Goal: Browse casually

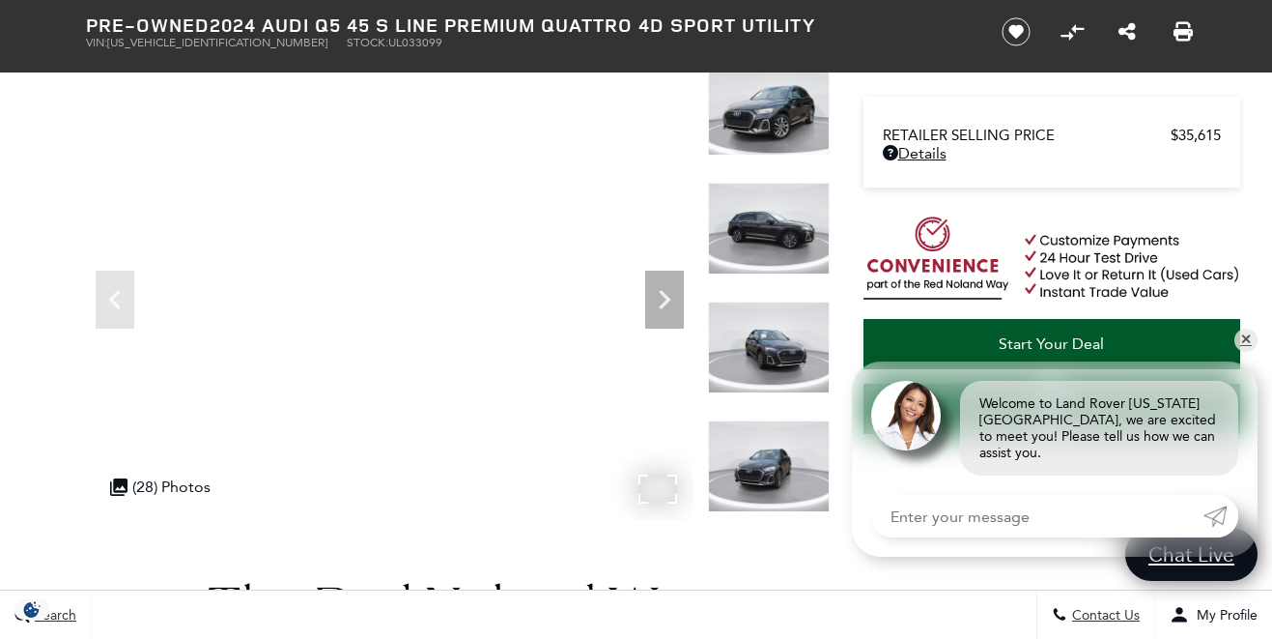
scroll to position [137, 0]
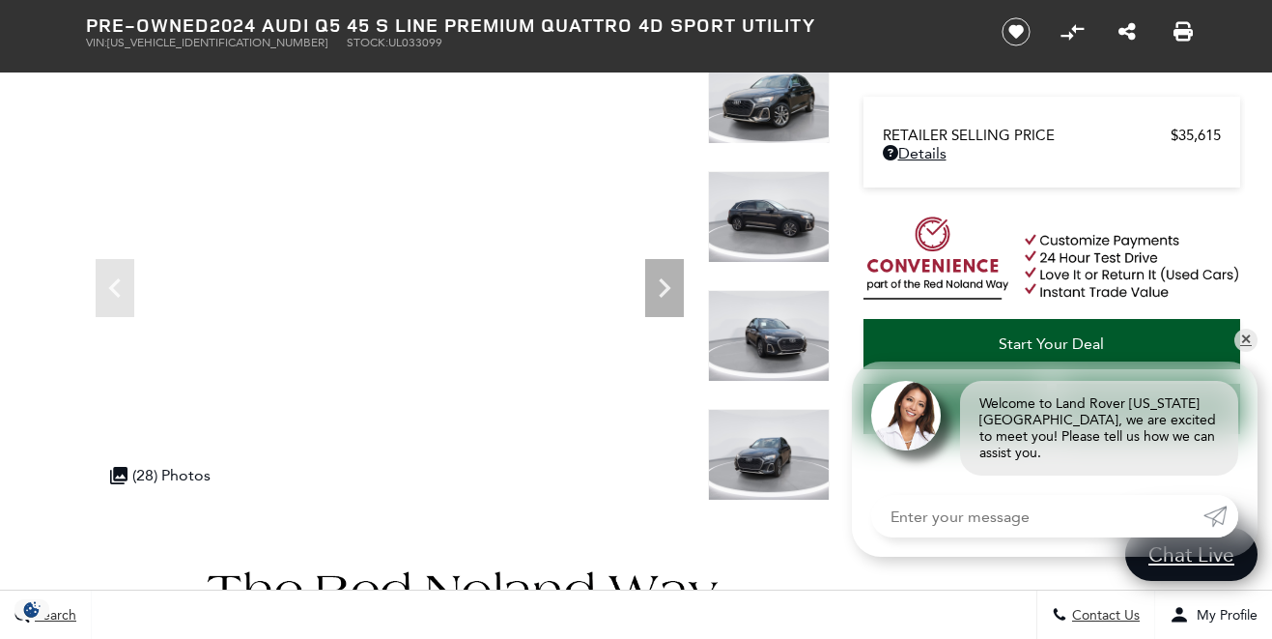
click at [759, 228] on img at bounding box center [769, 217] width 122 height 92
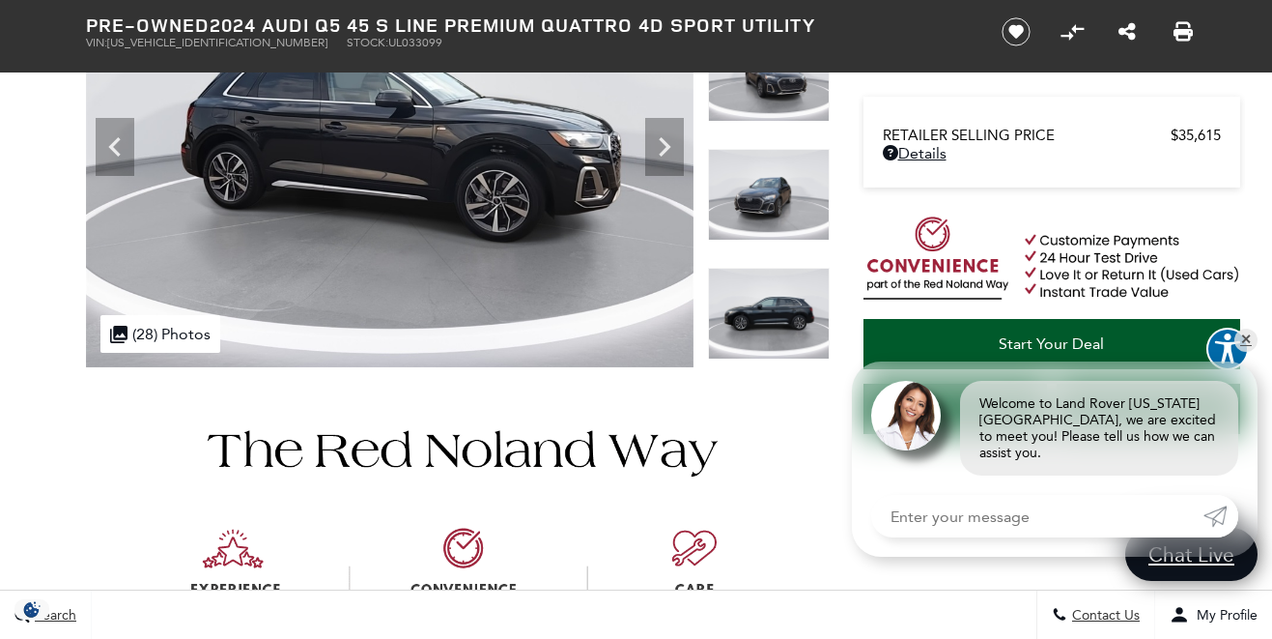
scroll to position [277, 0]
click at [771, 302] on img at bounding box center [769, 315] width 122 height 92
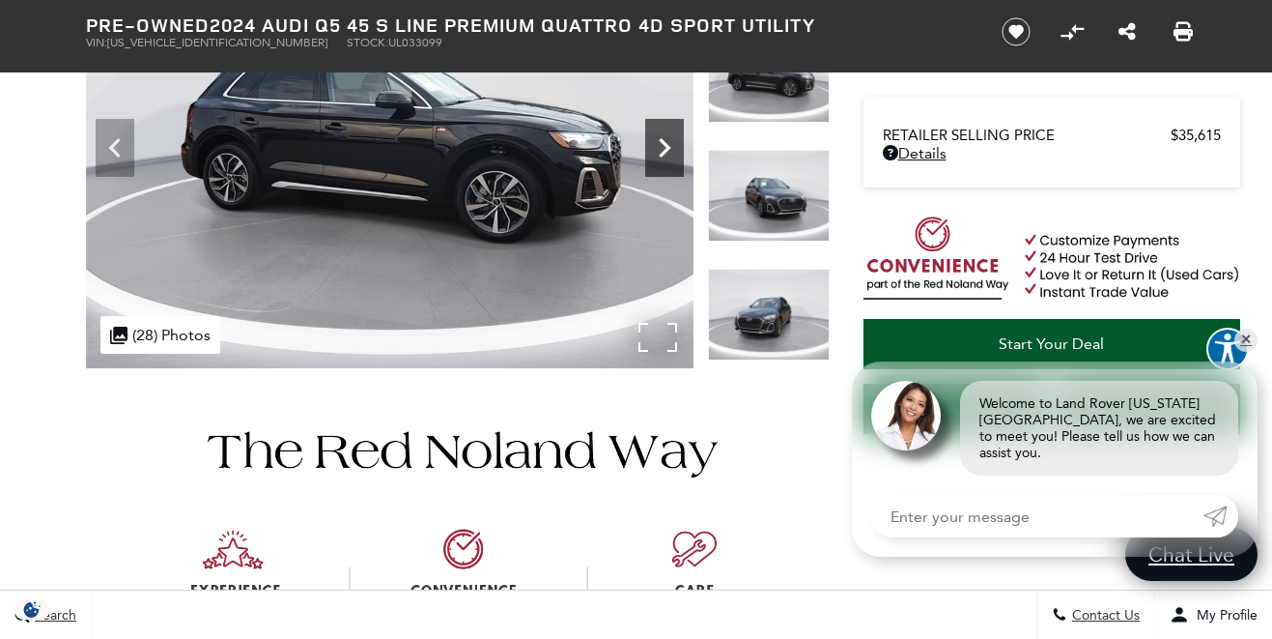
click at [667, 151] on icon "Next" at bounding box center [665, 147] width 12 height 19
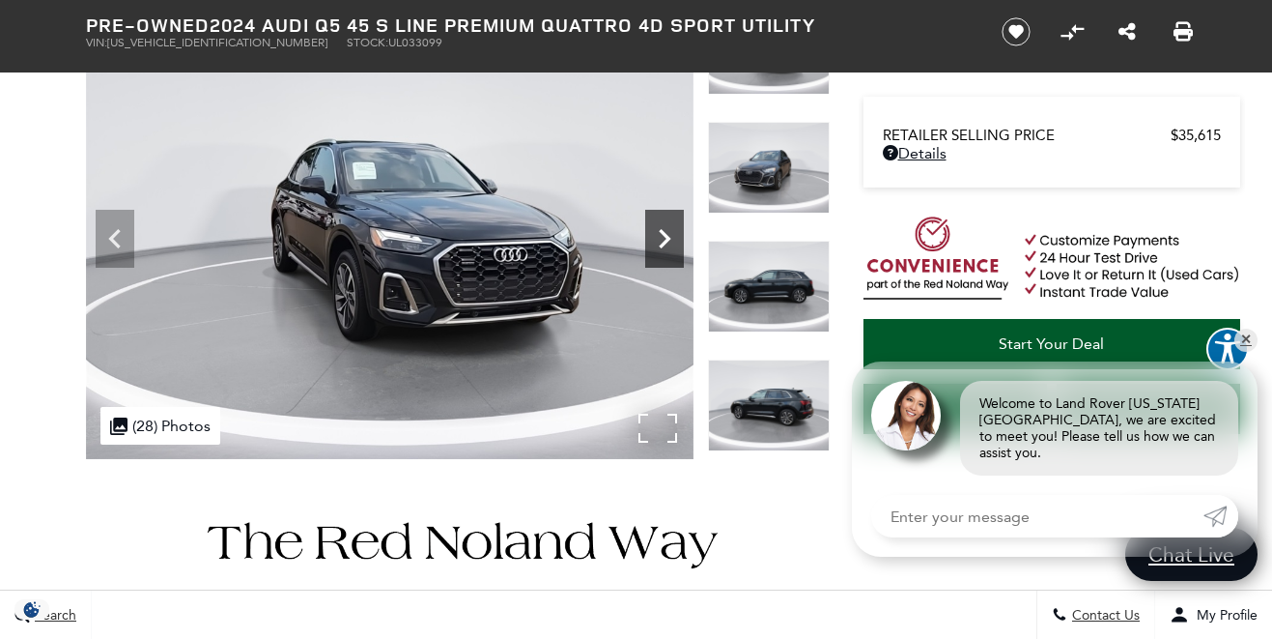
scroll to position [185, 0]
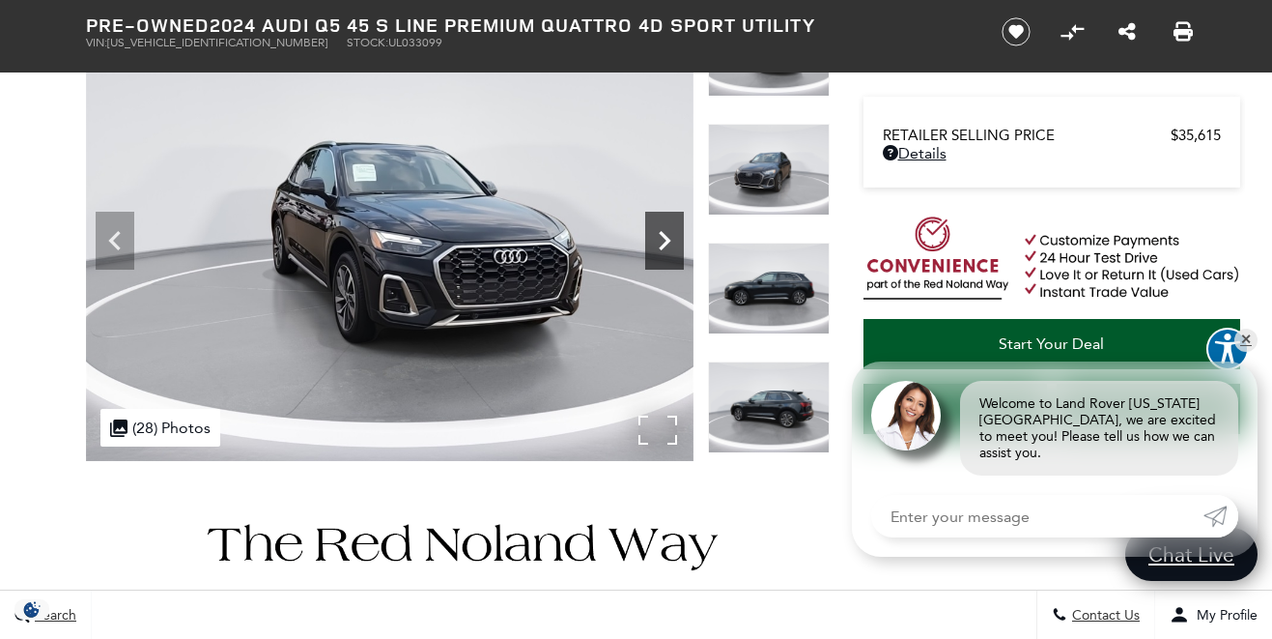
click at [660, 247] on icon "Next" at bounding box center [665, 240] width 12 height 19
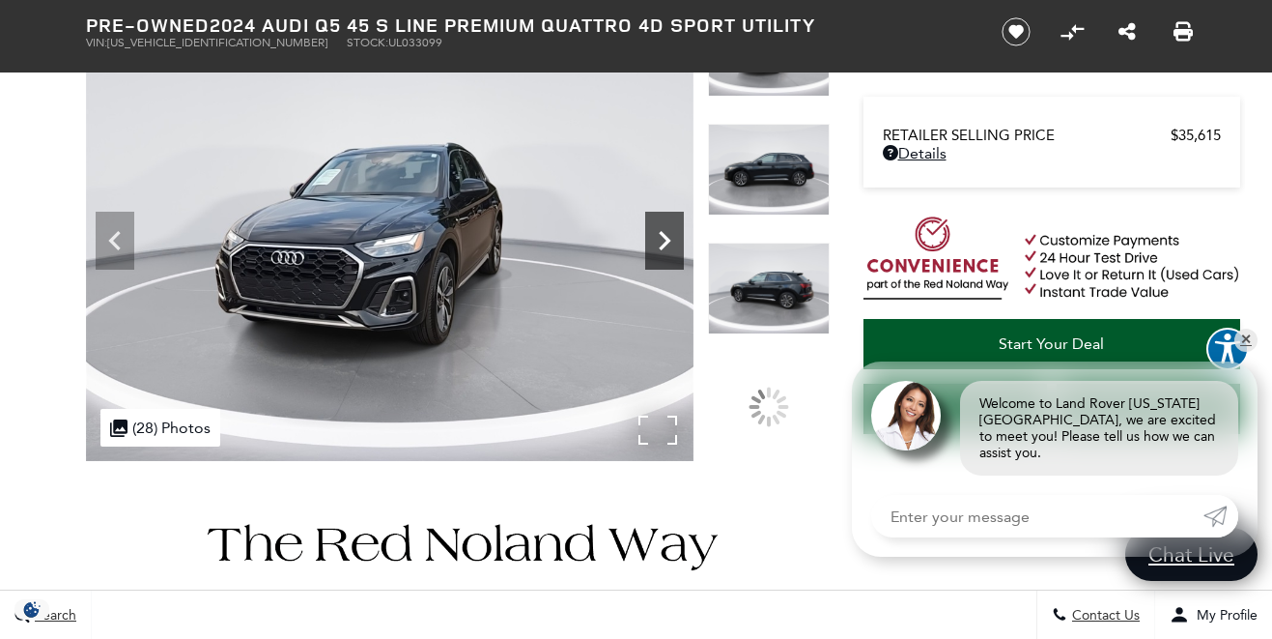
click at [660, 239] on icon "Next" at bounding box center [664, 240] width 39 height 39
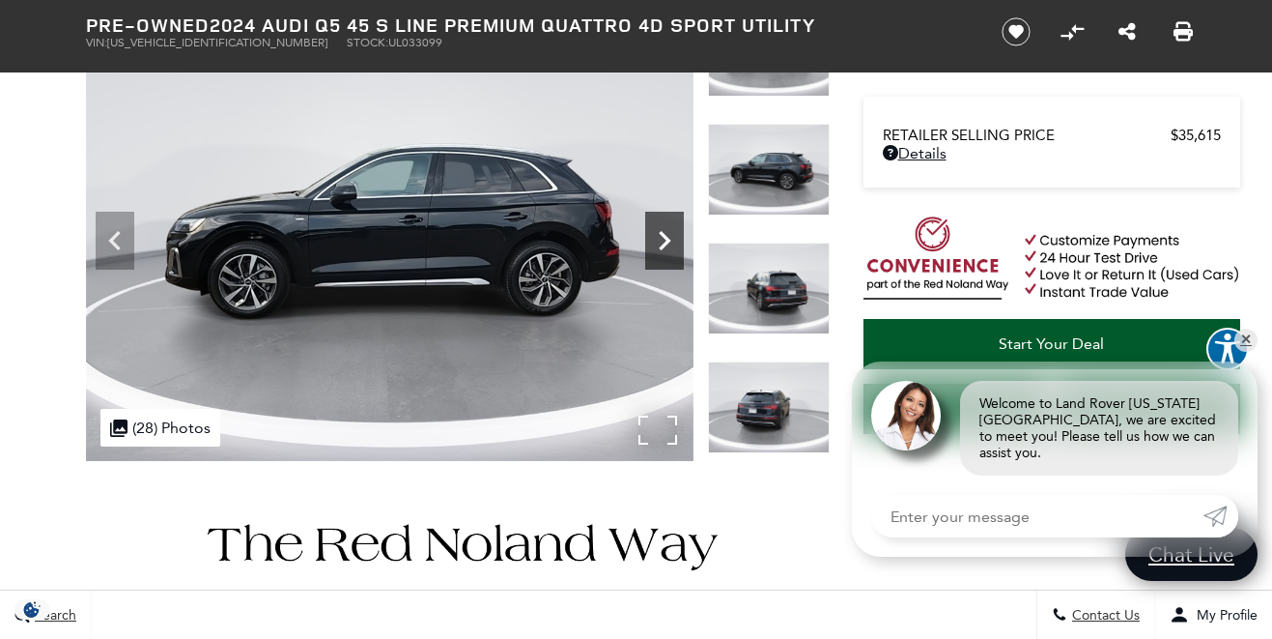
click at [660, 239] on icon "Next" at bounding box center [664, 240] width 39 height 39
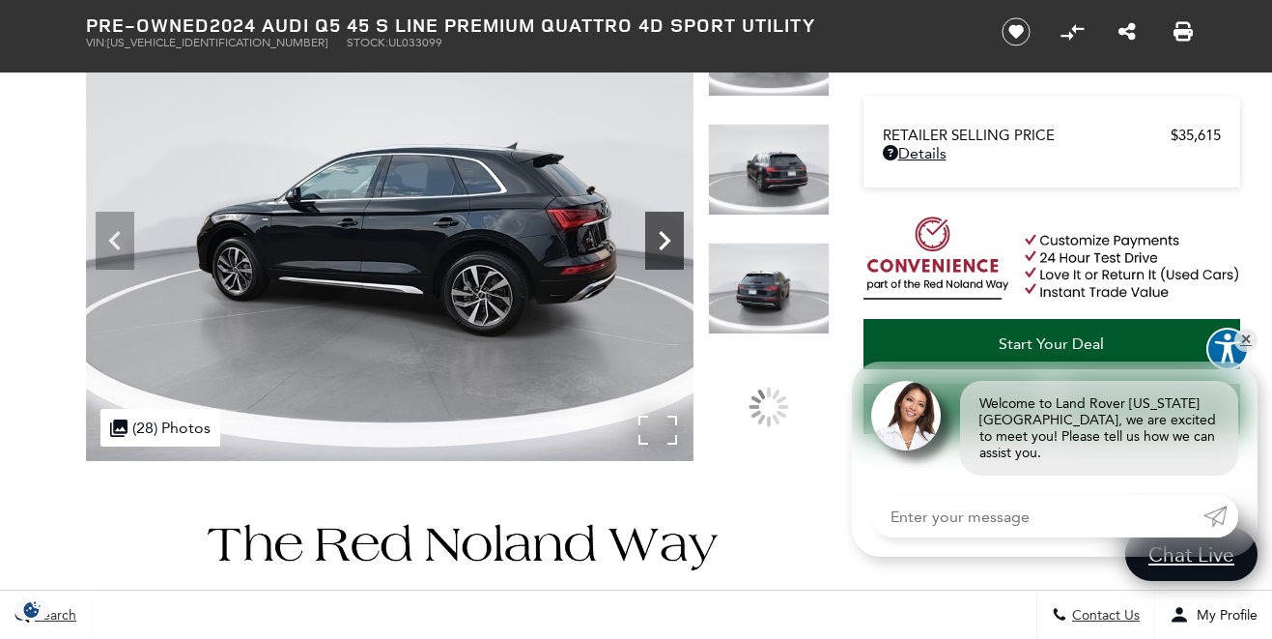
click at [660, 239] on icon "Next" at bounding box center [664, 240] width 39 height 39
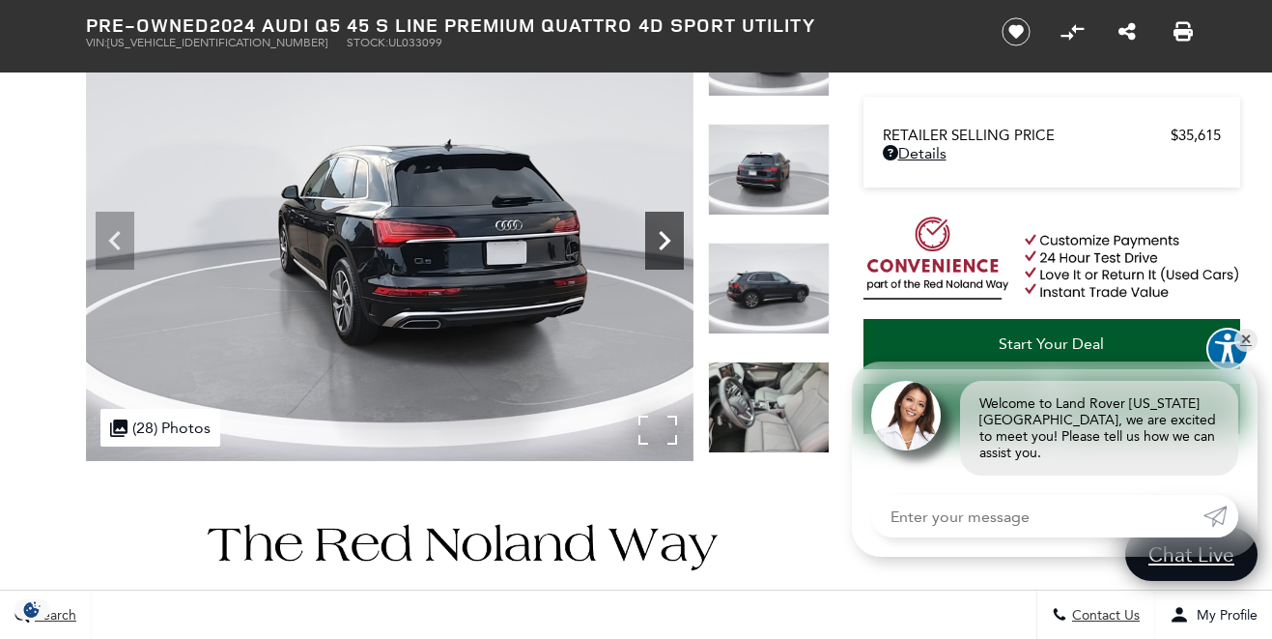
click at [660, 239] on icon "Next" at bounding box center [664, 240] width 39 height 39
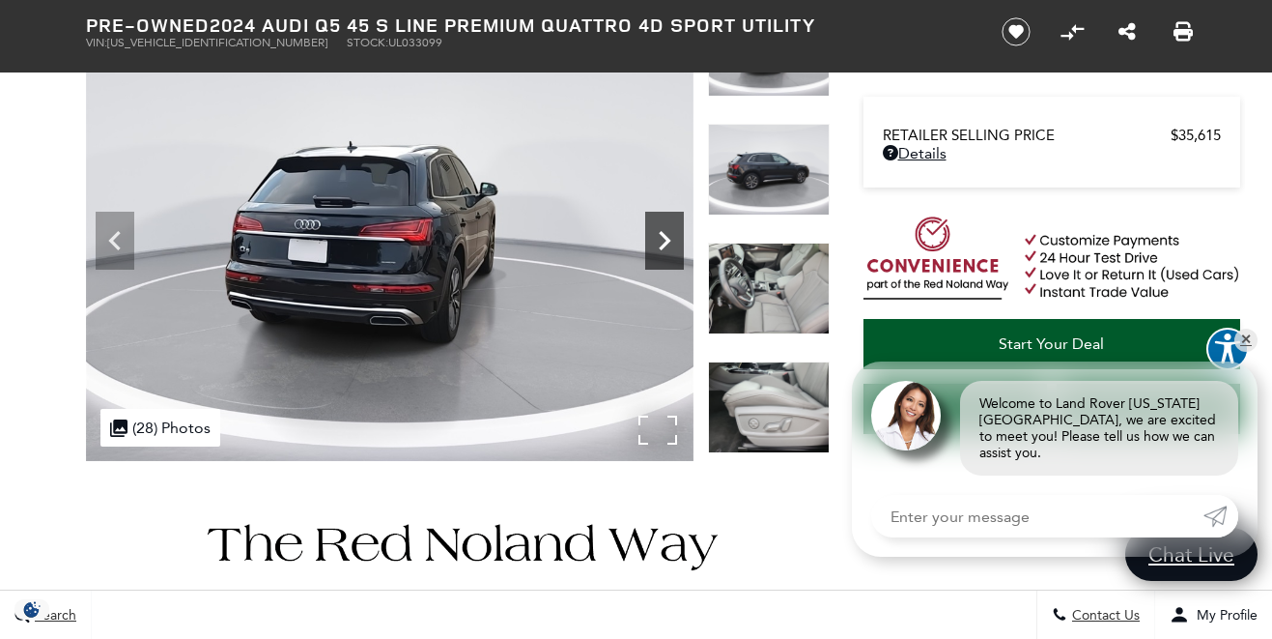
click at [660, 239] on icon "Next" at bounding box center [664, 240] width 39 height 39
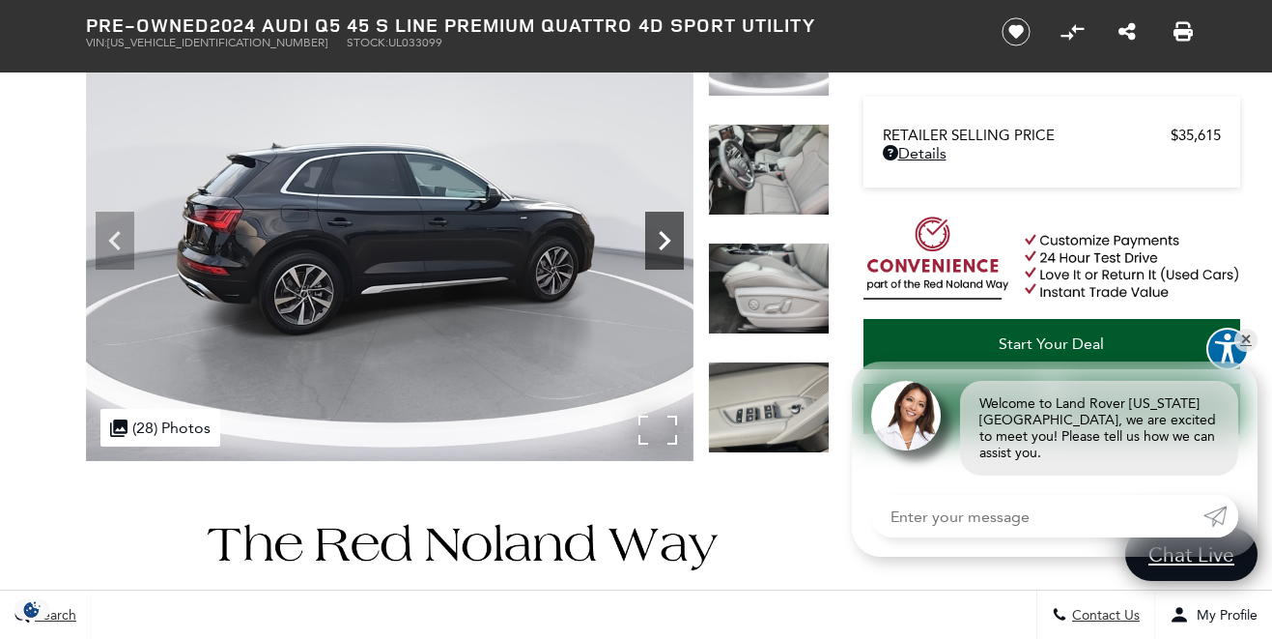
click at [660, 239] on icon "Next" at bounding box center [664, 240] width 39 height 39
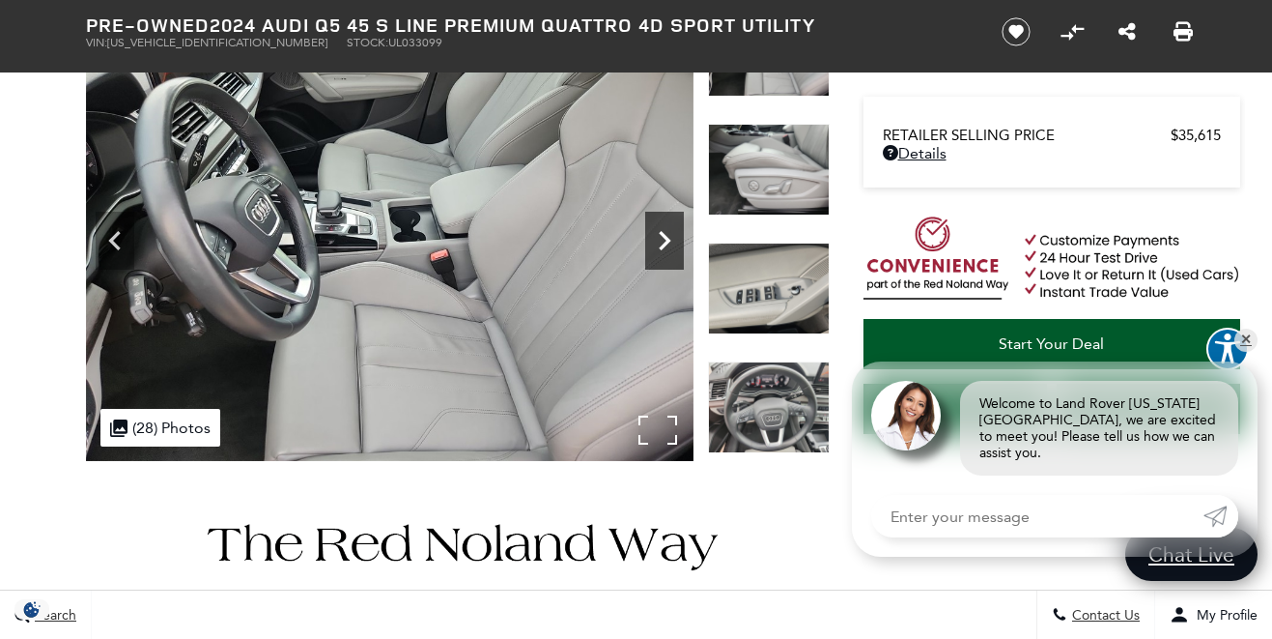
click at [660, 239] on icon "Next" at bounding box center [664, 240] width 39 height 39
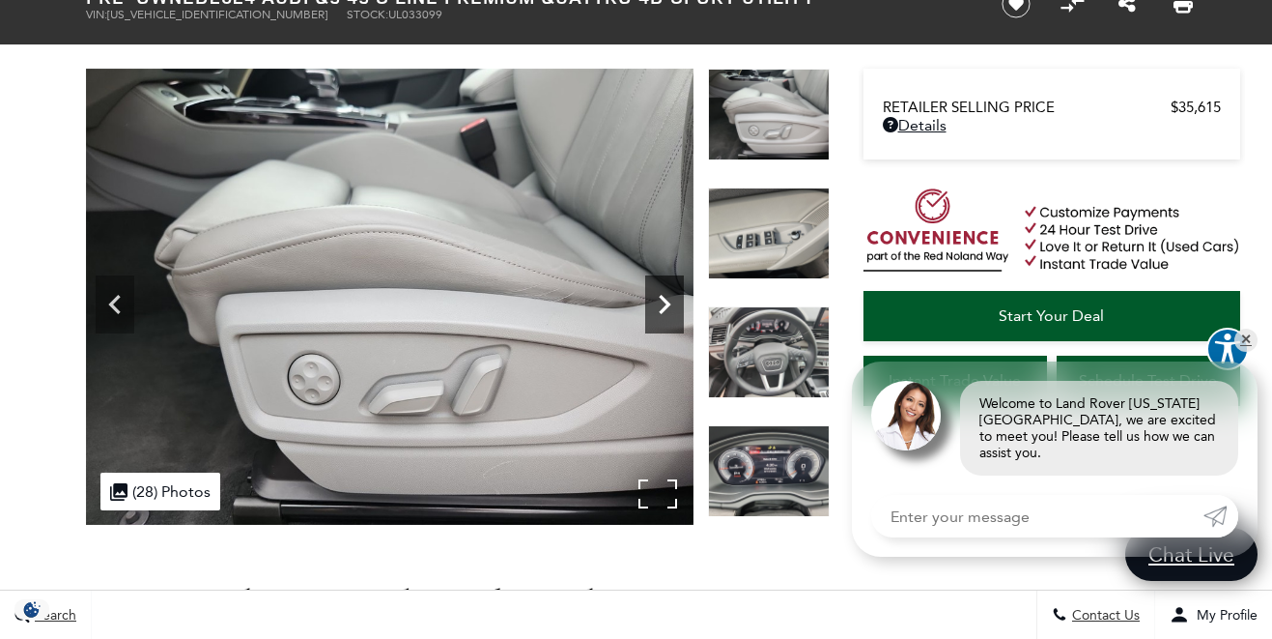
scroll to position [43, 0]
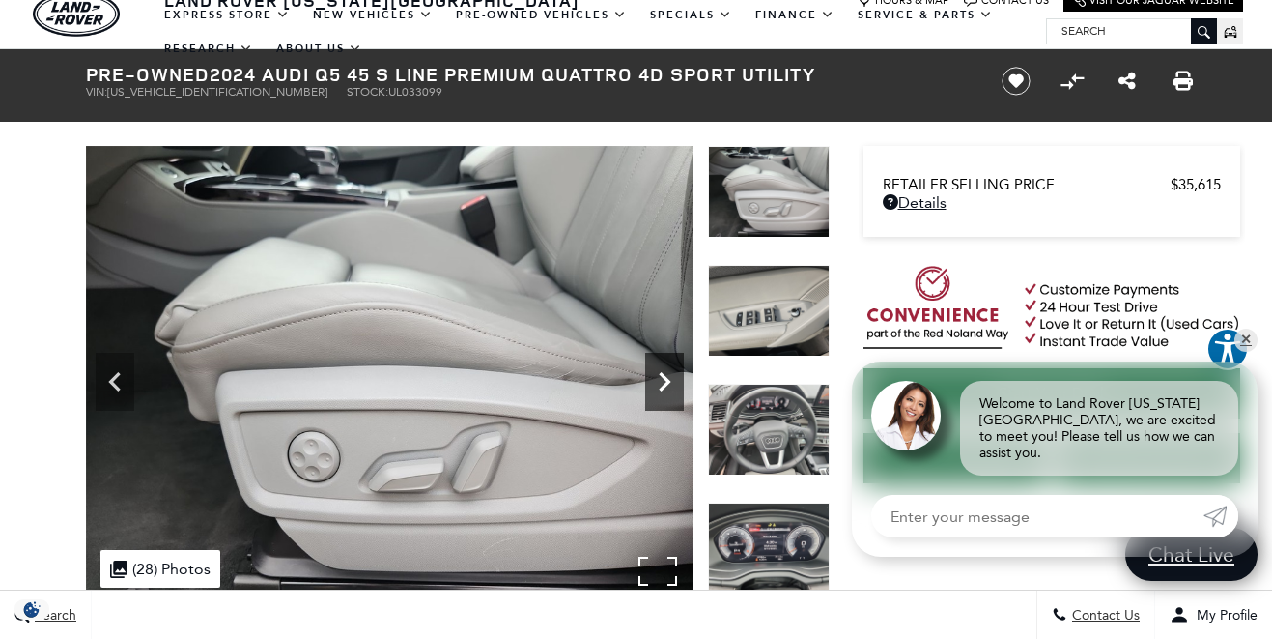
click at [659, 362] on icon "Next" at bounding box center [664, 381] width 39 height 39
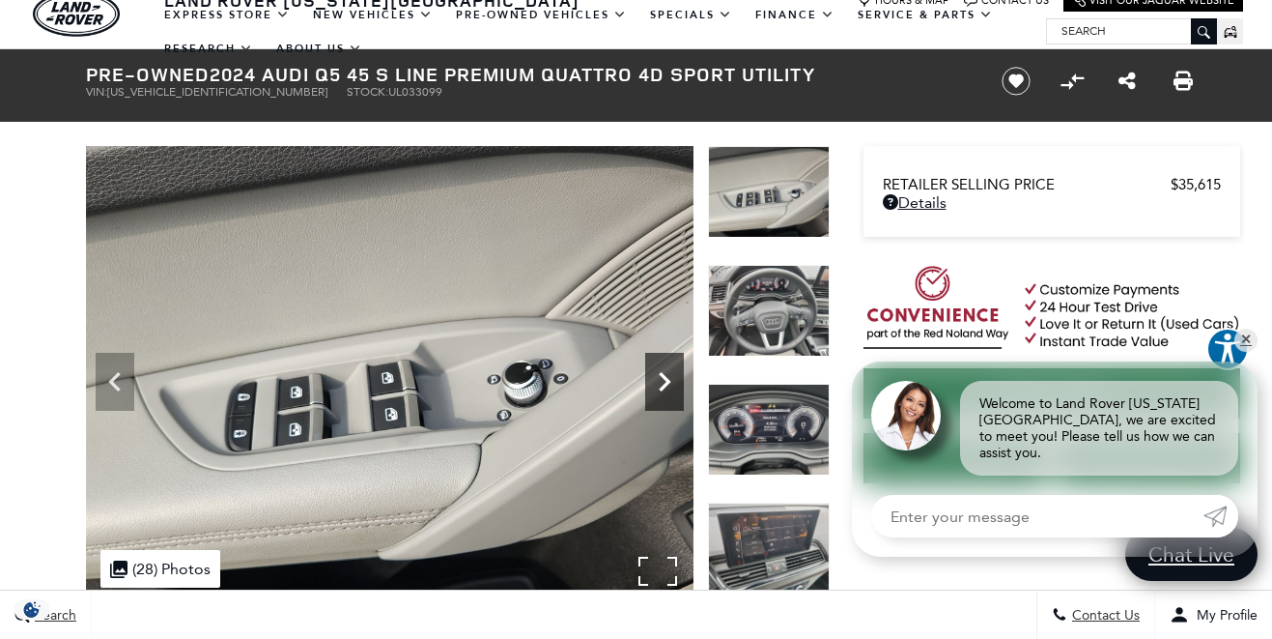
click at [659, 364] on icon "Next" at bounding box center [664, 381] width 39 height 39
